Goal: Task Accomplishment & Management: Manage account settings

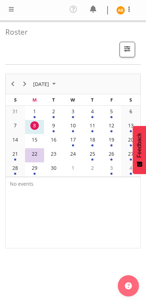
click at [49, 126] on td "9" at bounding box center [53, 127] width 19 height 14
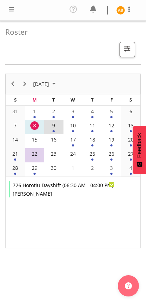
click at [7, 8] on span at bounding box center [11, 9] width 8 height 8
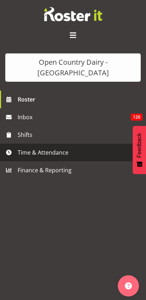
click at [24, 147] on span "Time & Attendance" at bounding box center [75, 152] width 114 height 11
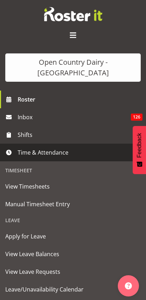
click at [16, 199] on span "Manual Timesheet Entry" at bounding box center [73, 204] width 136 height 11
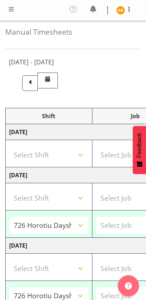
select select "78954"
select select "78987"
click at [35, 79] on span at bounding box center [29, 82] width 9 height 9
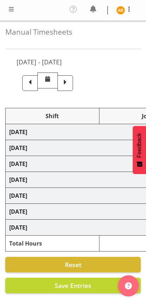
select select "78954"
select select "78930"
select select "78982"
select select "81564"
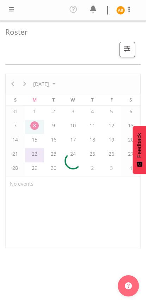
click at [135, 7] on div "Profile Log Out" at bounding box center [128, 10] width 23 height 11
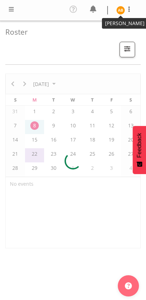
click at [124, 9] on img at bounding box center [121, 10] width 8 height 8
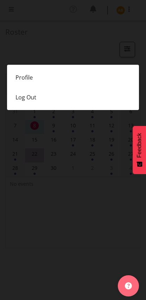
click at [17, 80] on link "Profile" at bounding box center [73, 77] width 132 height 20
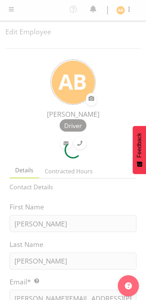
select select "TimelineWeek"
click at [9, 7] on div at bounding box center [73, 150] width 146 height 300
click at [7, 8] on div at bounding box center [73, 150] width 146 height 300
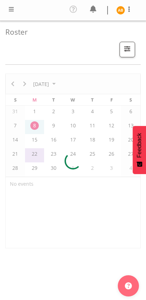
click at [11, 6] on span at bounding box center [11, 9] width 8 height 8
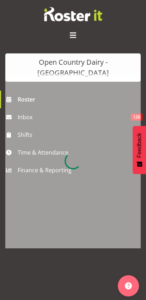
click at [28, 139] on div at bounding box center [73, 160] width 136 height 175
click at [24, 141] on div at bounding box center [73, 160] width 136 height 175
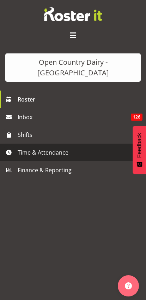
click at [23, 147] on span "Time & Attendance" at bounding box center [75, 152] width 114 height 11
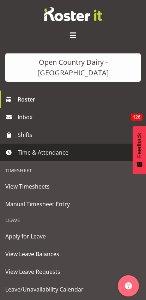
click at [13, 199] on span "Manual Timesheet Entry" at bounding box center [73, 204] width 136 height 11
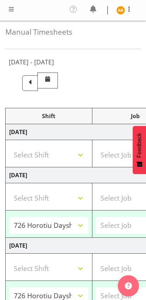
select select "78954"
select select "78987"
click at [35, 81] on span at bounding box center [29, 82] width 9 height 9
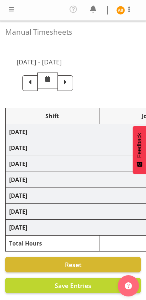
select select "78954"
select select "78930"
select select "78982"
select select "81564"
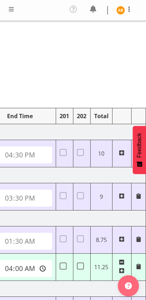
click at [126, 7] on span at bounding box center [129, 9] width 8 height 8
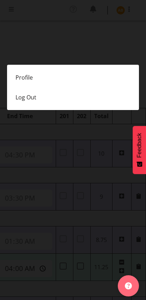
click at [18, 78] on link "Profile" at bounding box center [73, 77] width 132 height 20
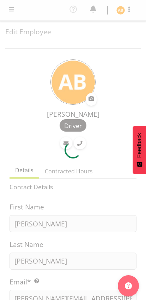
select select "TimelineWeek"
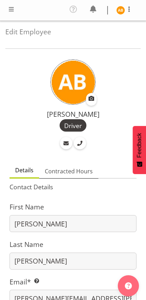
click at [69, 170] on span "Contracted Hours" at bounding box center [69, 171] width 48 height 8
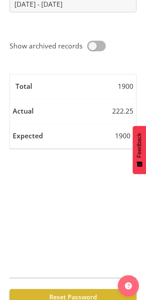
scroll to position [229, 0]
